Goal: Find specific page/section: Find specific page/section

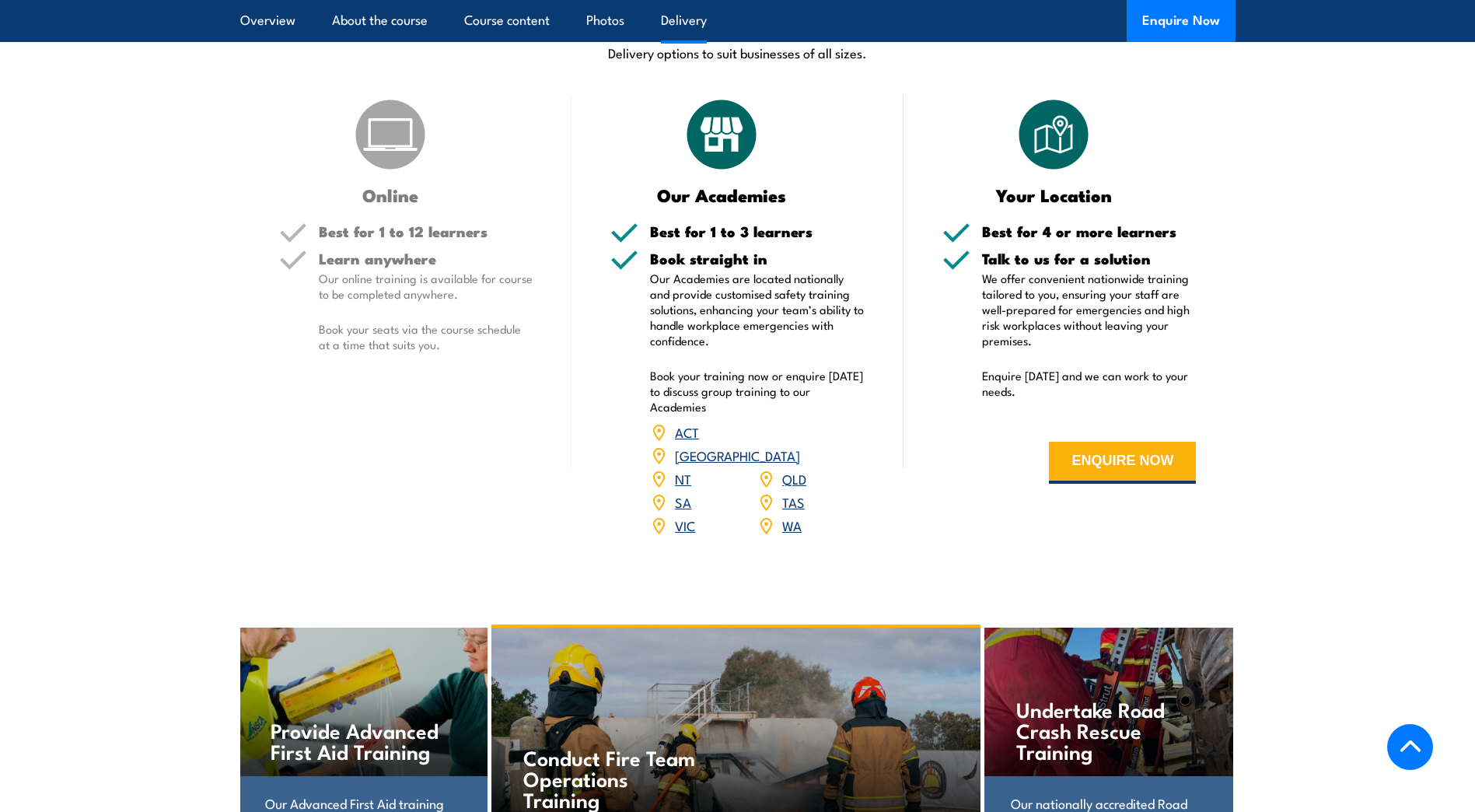
scroll to position [1773, 0]
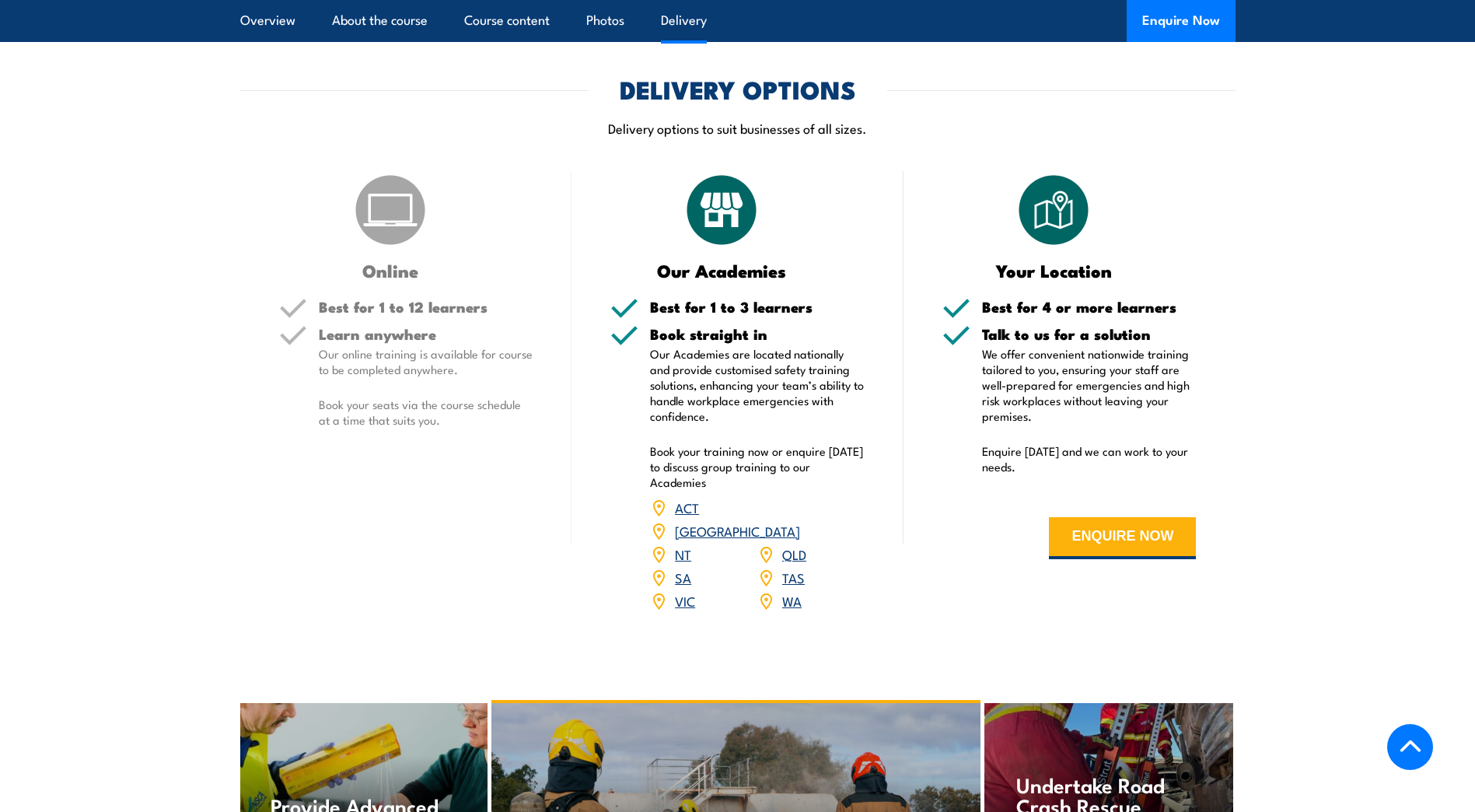
click at [790, 591] on link "WA" at bounding box center [792, 600] width 19 height 18
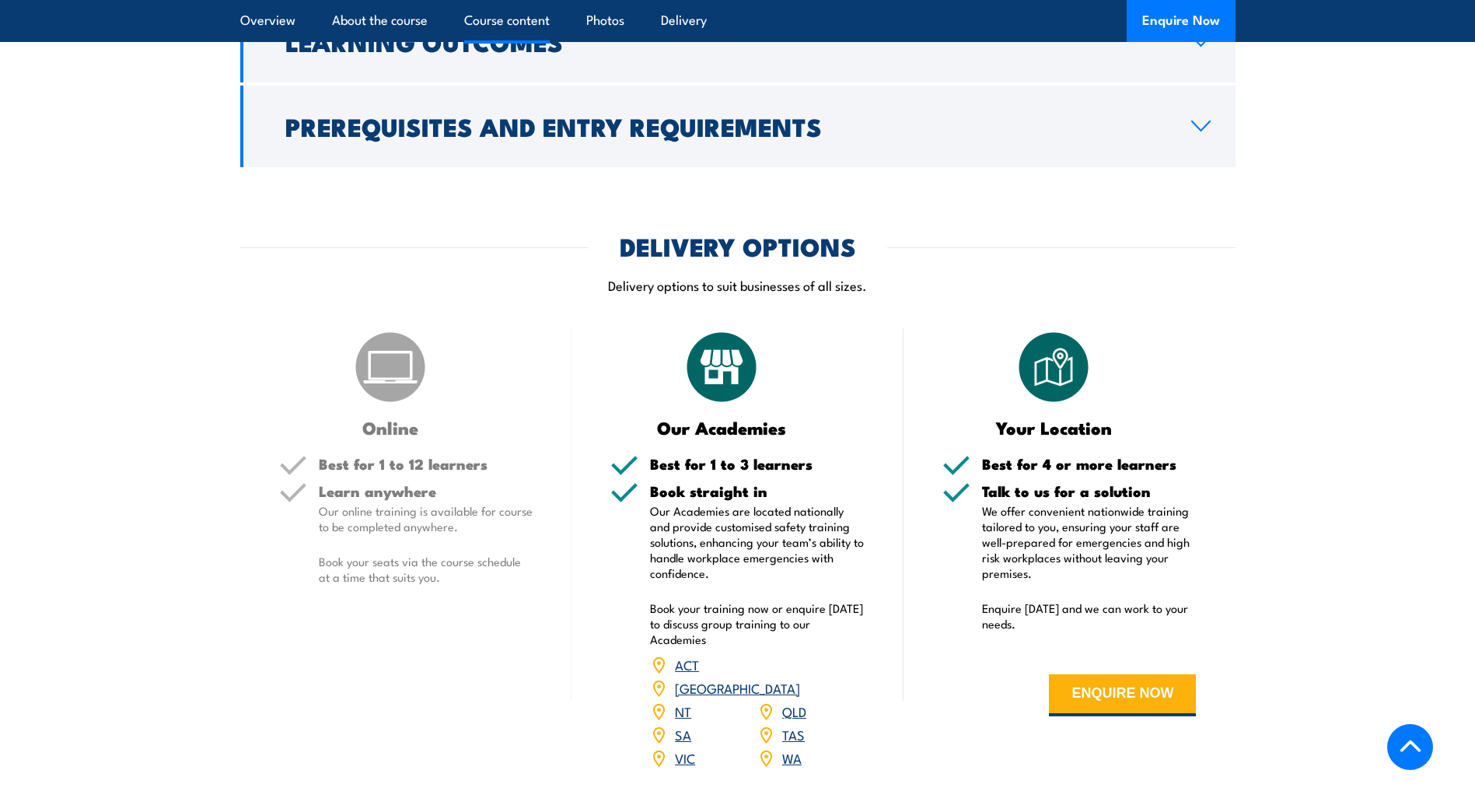
scroll to position [1788, 0]
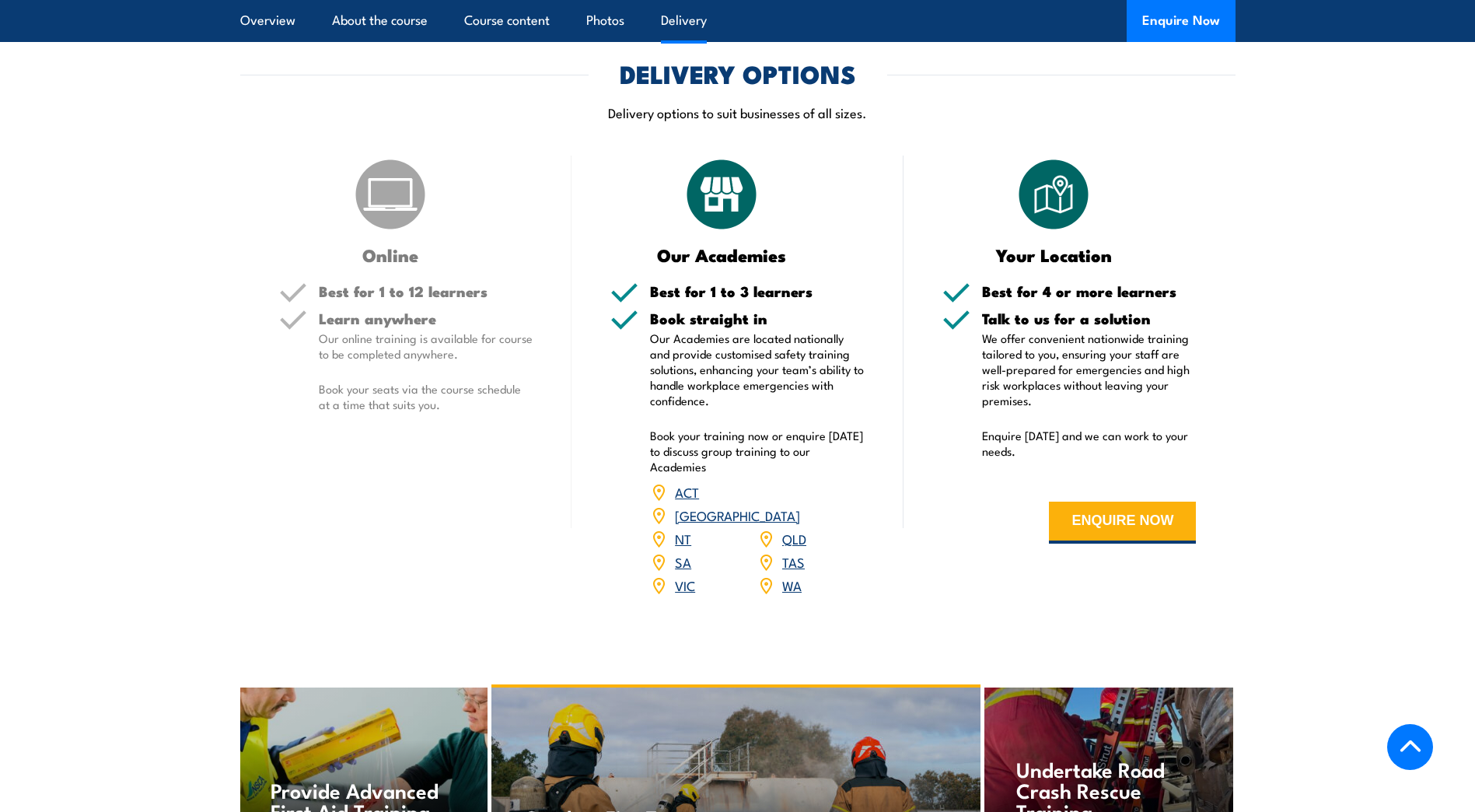
click at [786, 576] on link "WA" at bounding box center [792, 584] width 19 height 18
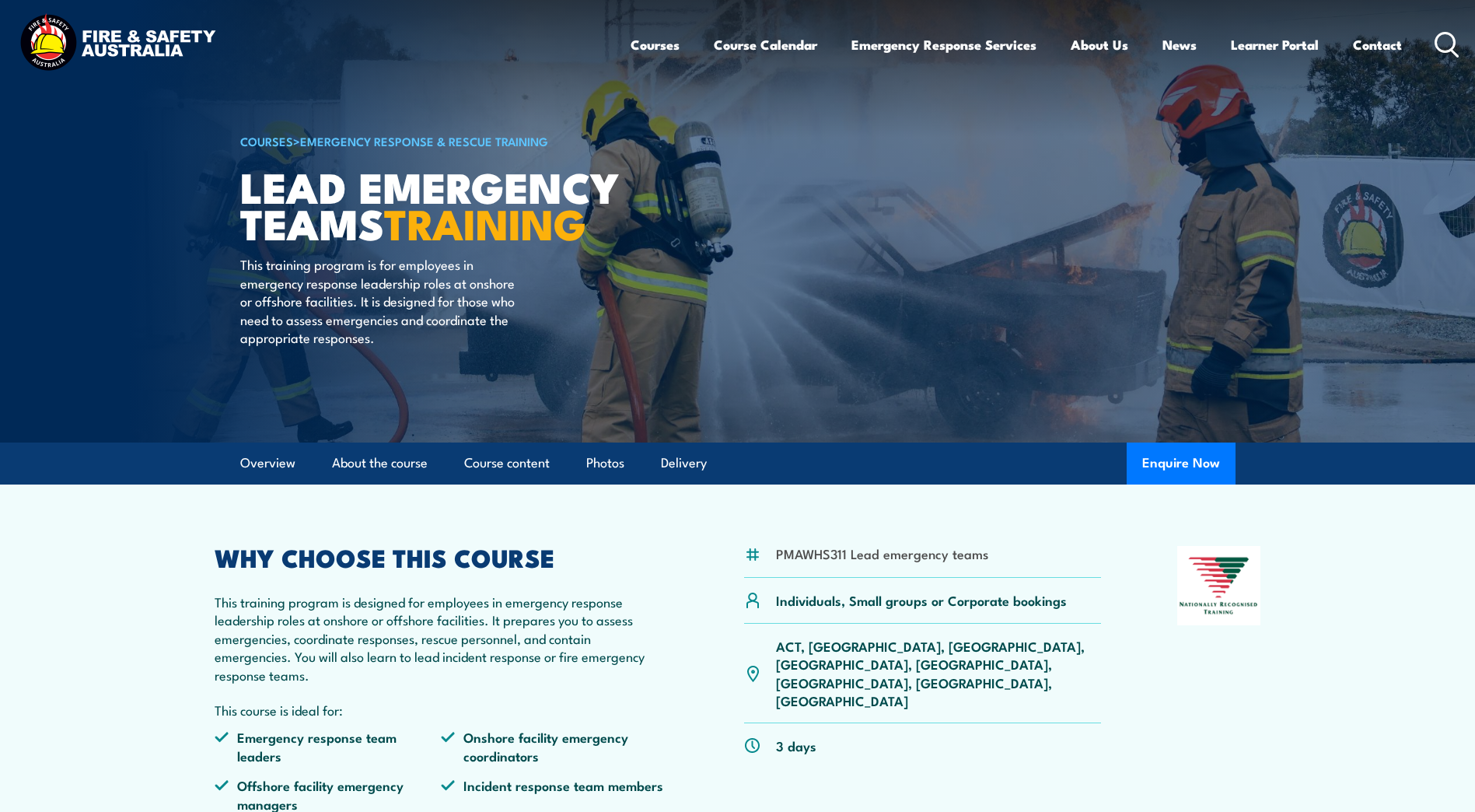
scroll to position [0, 0]
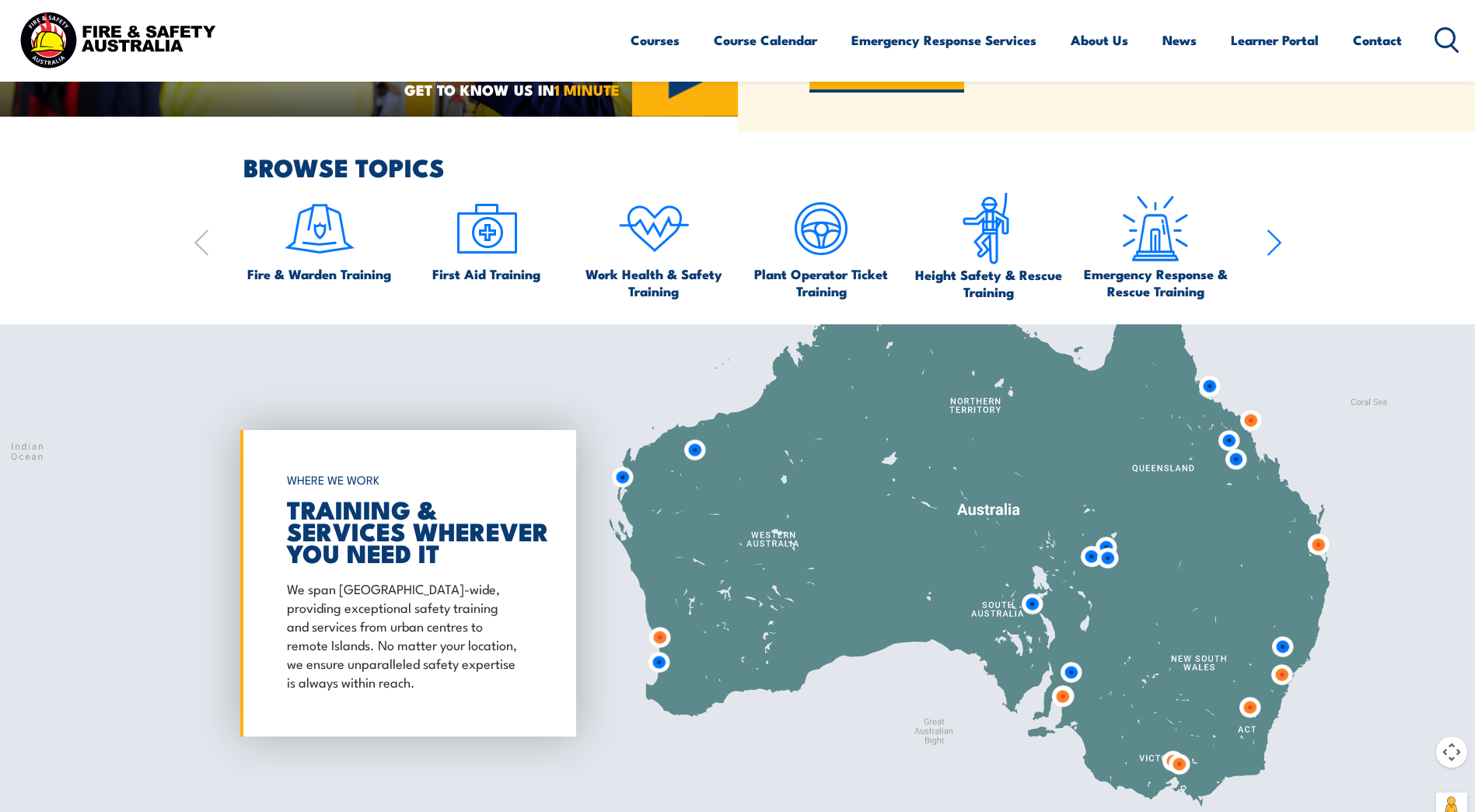
scroll to position [1244, 0]
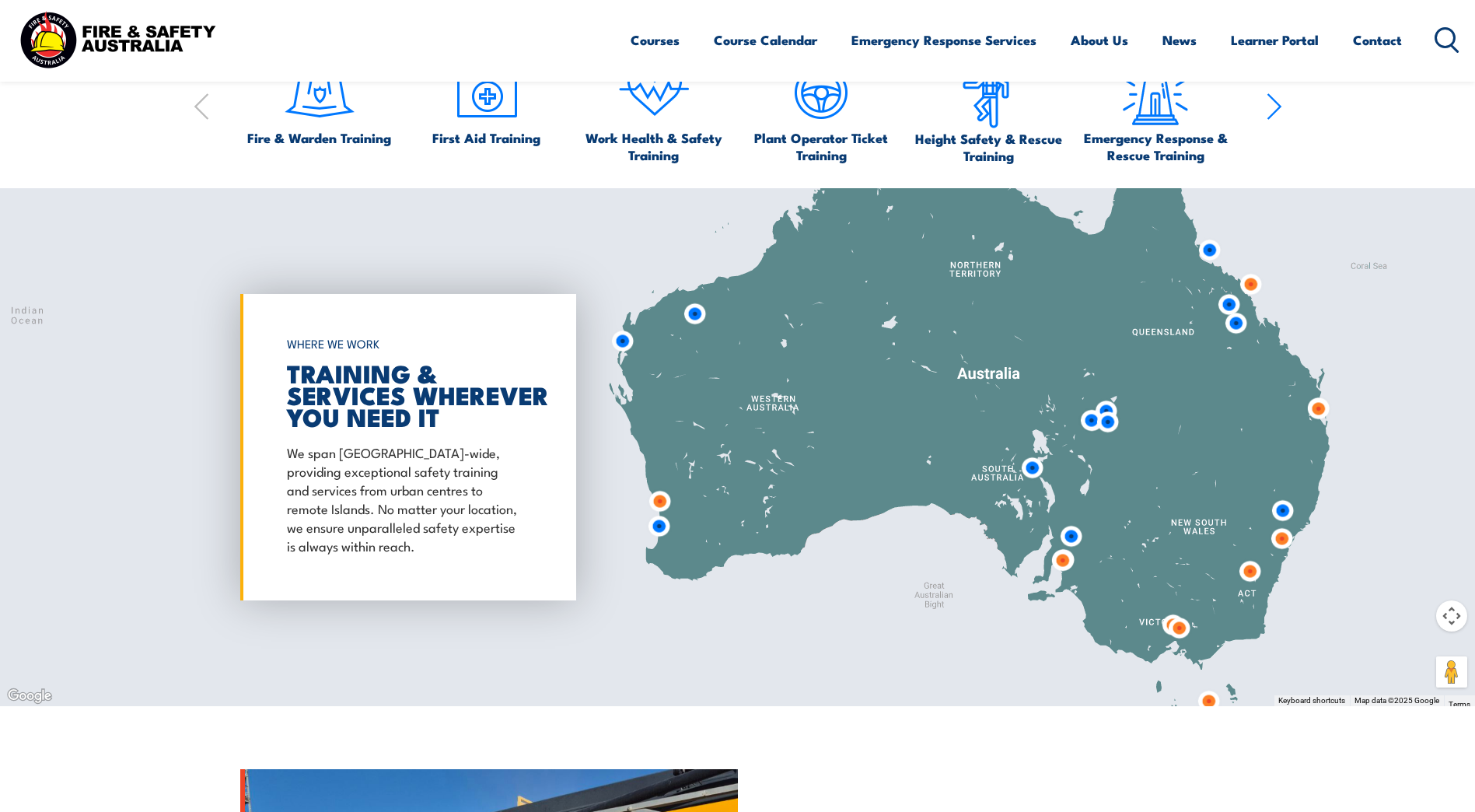
click at [662, 498] on img at bounding box center [660, 501] width 29 height 29
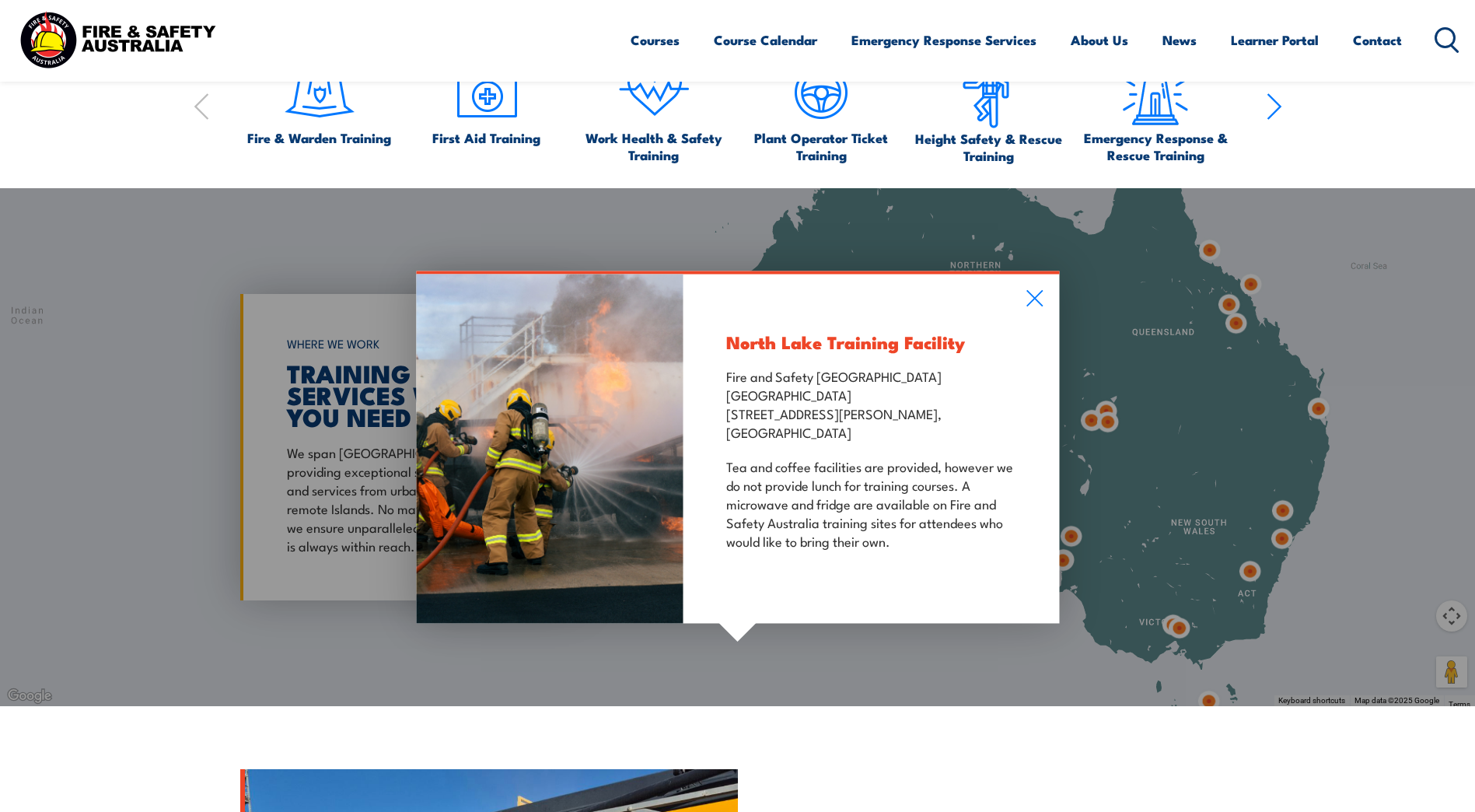
drag, startPoint x: 846, startPoint y: 430, endPoint x: 719, endPoint y: 382, distance: 135.8
click at [719, 382] on div "North Lake Training Facility Fire and Safety Australia WHS Centre 128 Farringto…" at bounding box center [871, 448] width 376 height 349
copy p "Fire and Safety Australia WHS Centre 128 Farrington Road, North Lake WA 6163"
click at [1033, 291] on icon at bounding box center [1035, 297] width 18 height 17
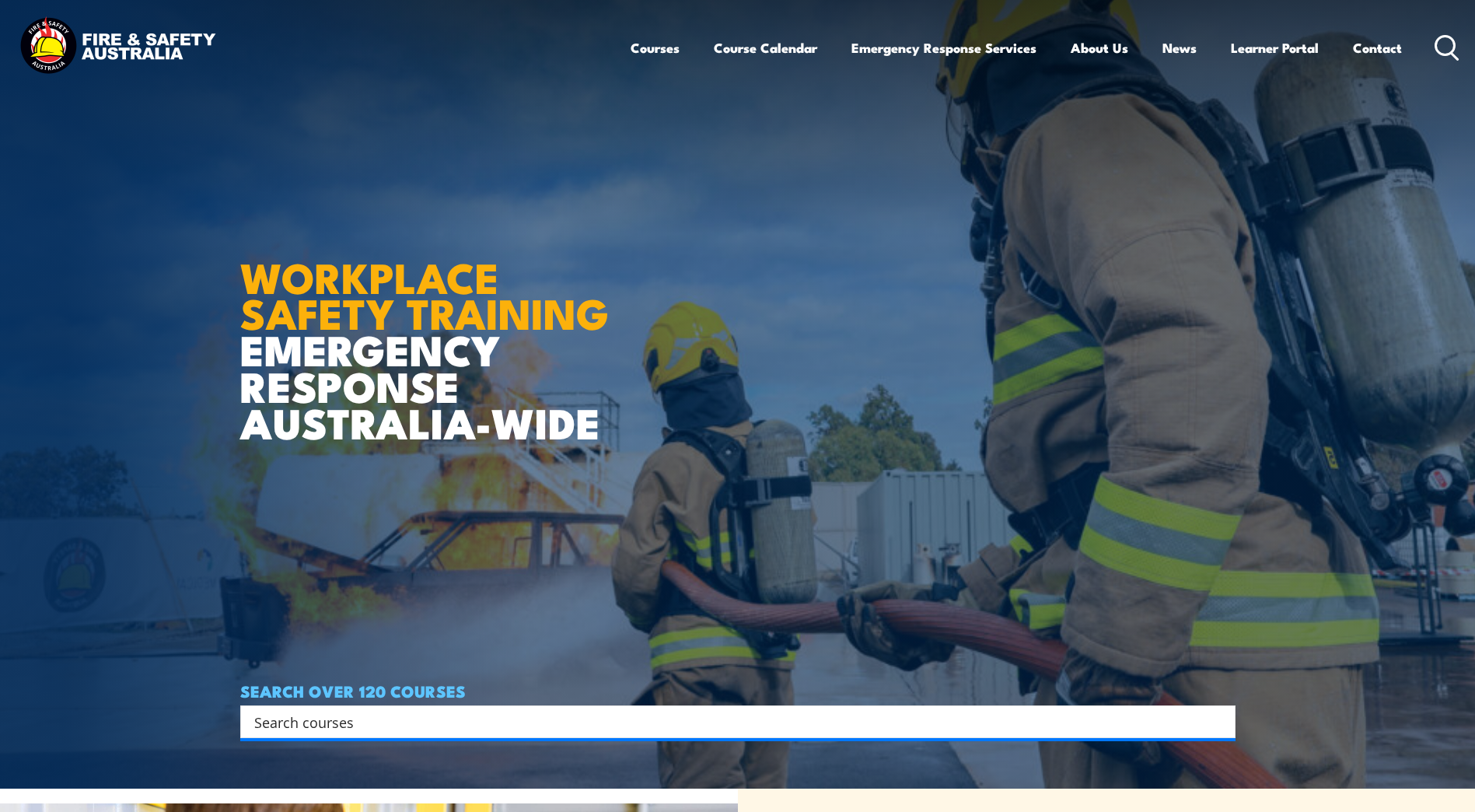
scroll to position [0, 0]
